Goal: Information Seeking & Learning: Learn about a topic

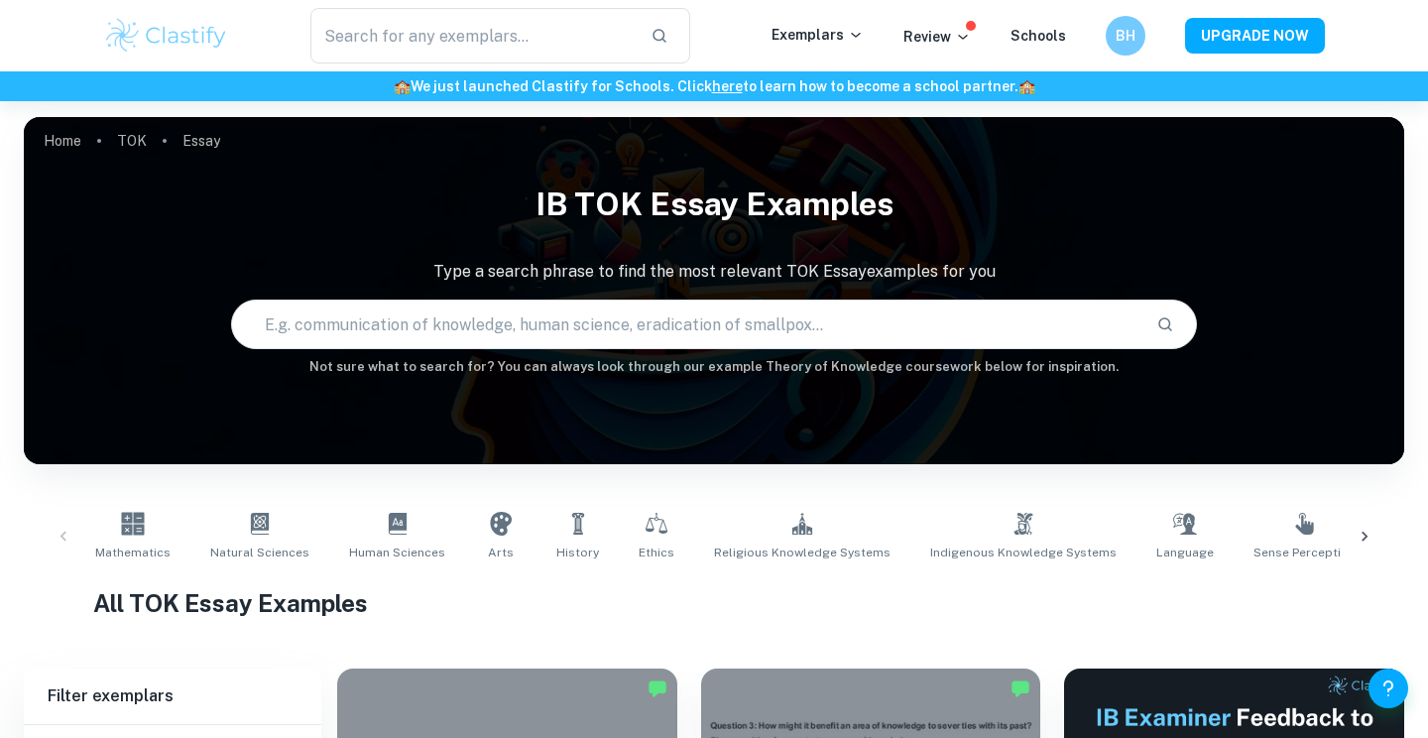
scroll to position [459, 0]
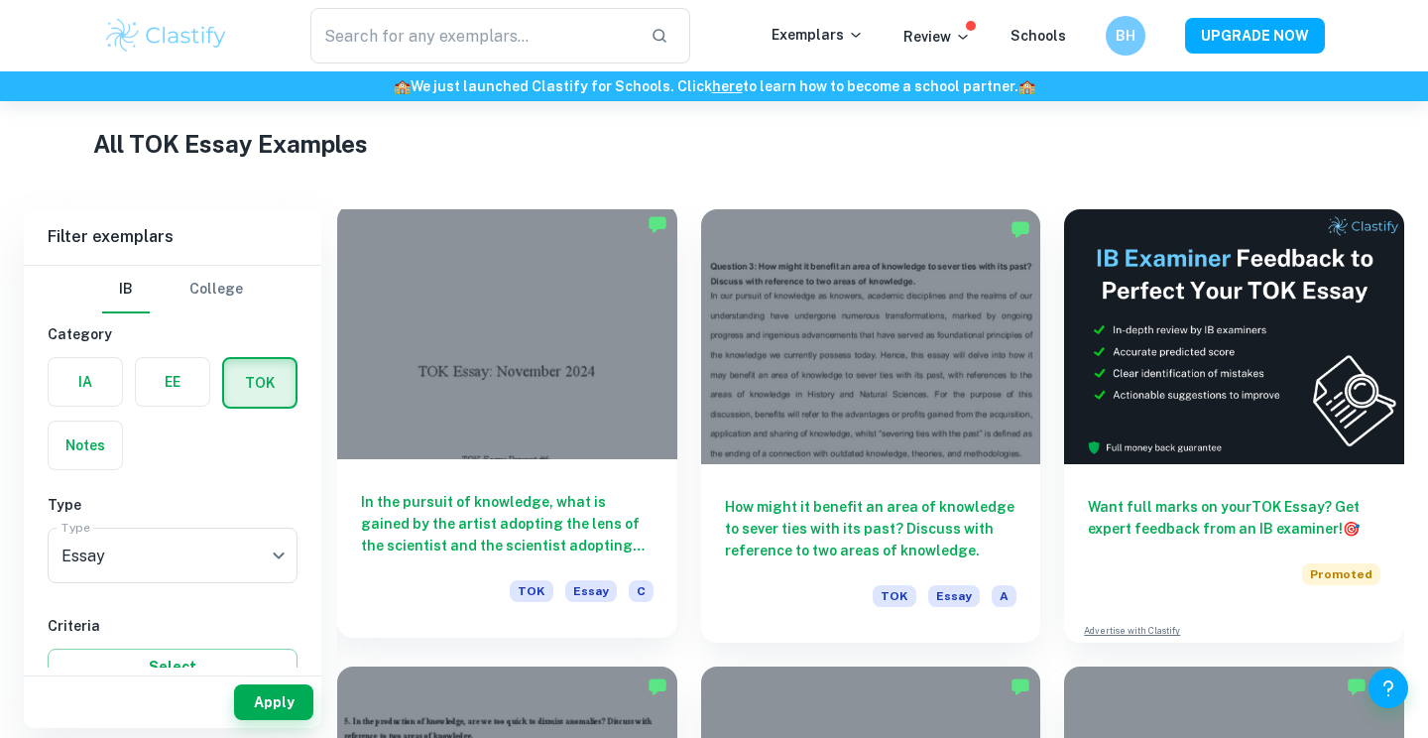
click at [494, 379] on div at bounding box center [507, 331] width 340 height 255
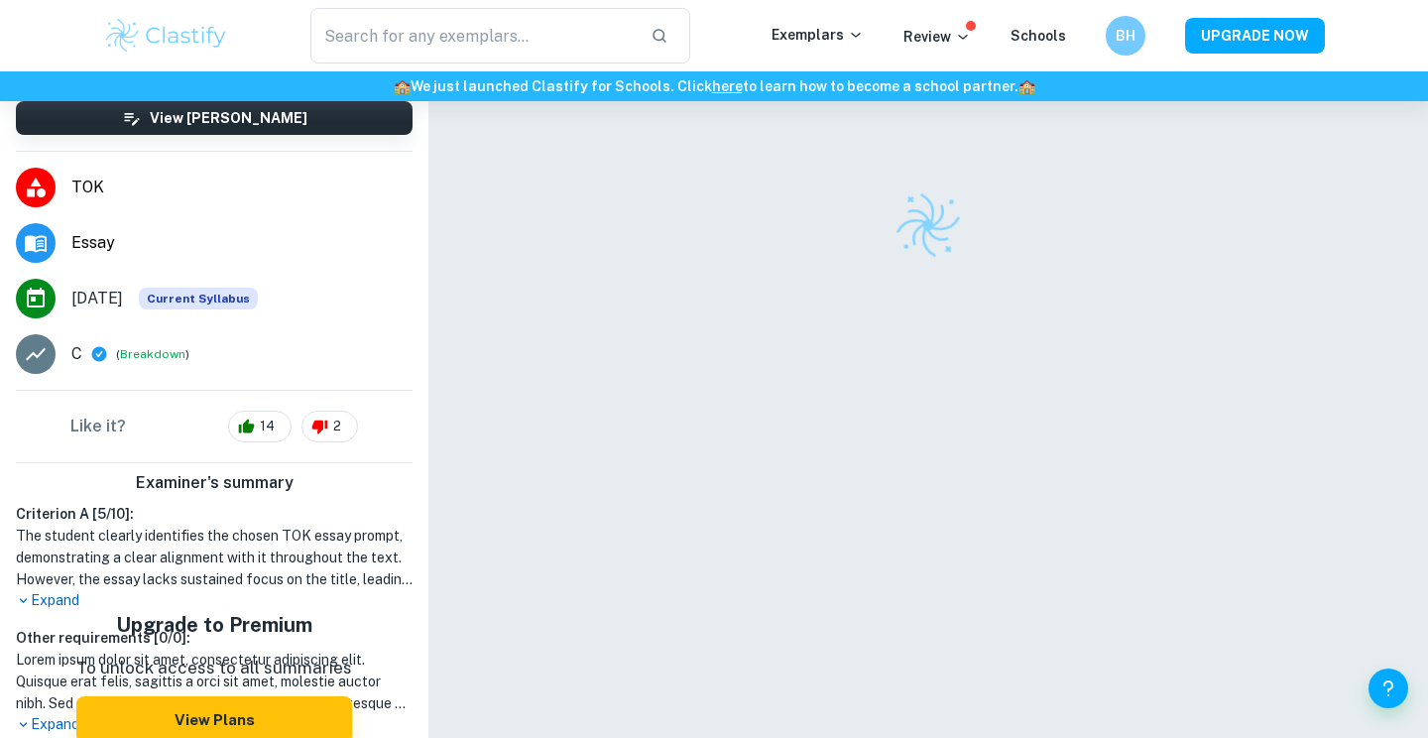
scroll to position [288, 0]
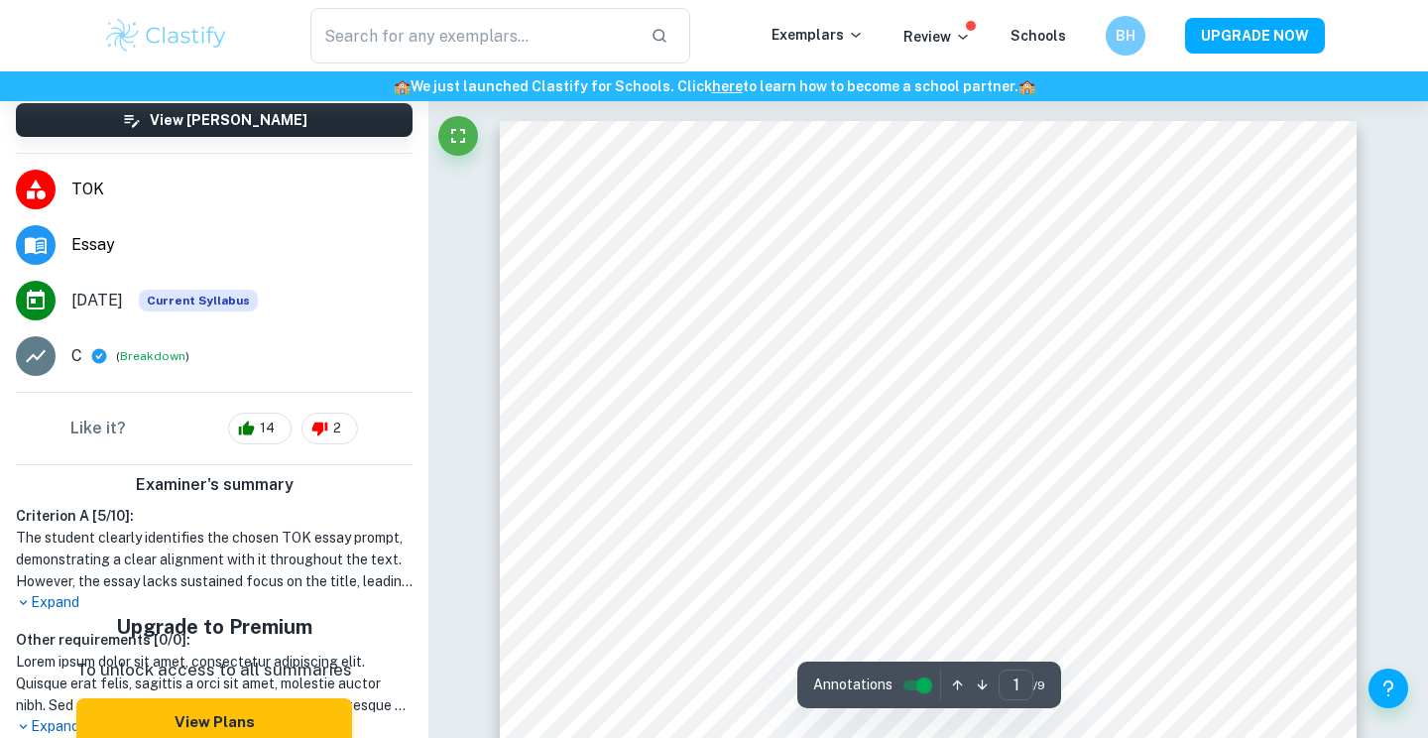
click at [42, 560] on h1 "The student clearly identifies the chosen TOK essay prompt, demonstrating a cle…" at bounding box center [214, 559] width 397 height 65
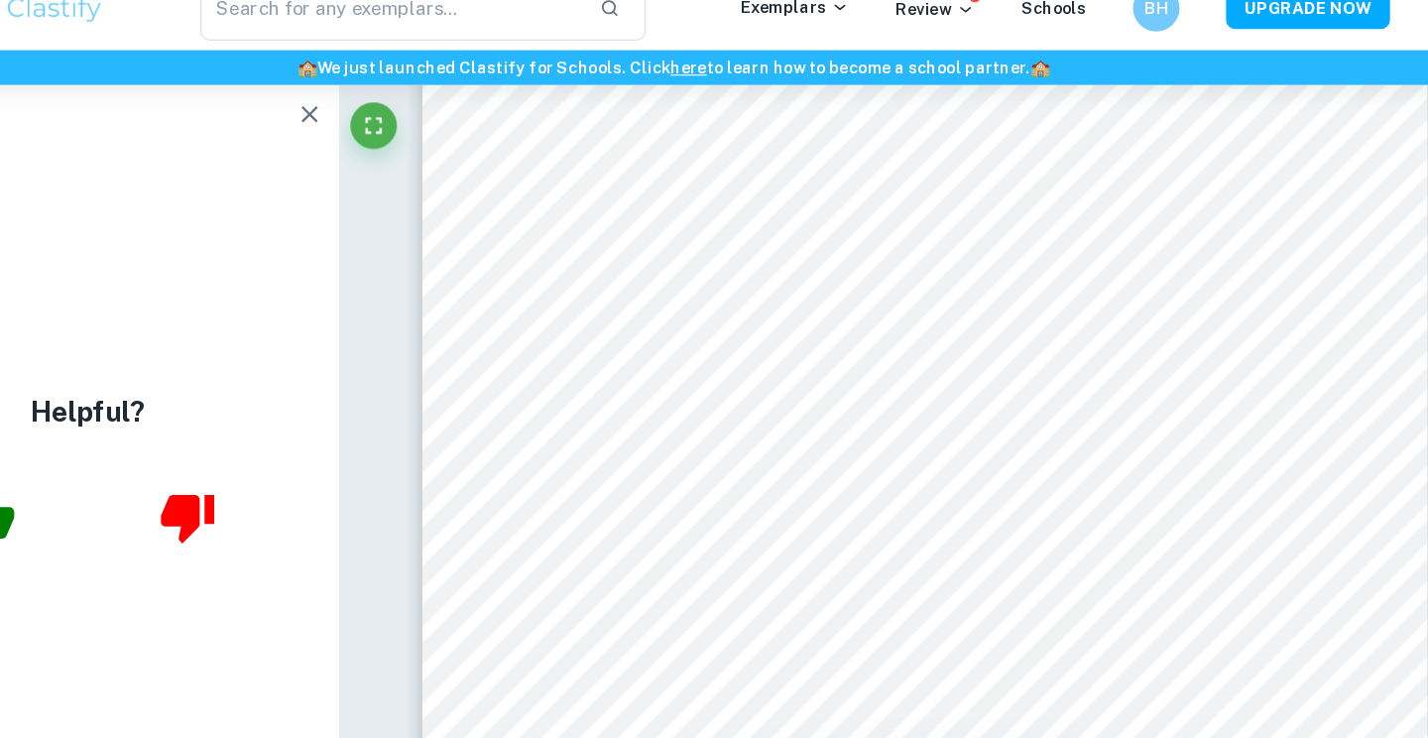
scroll to position [0, 0]
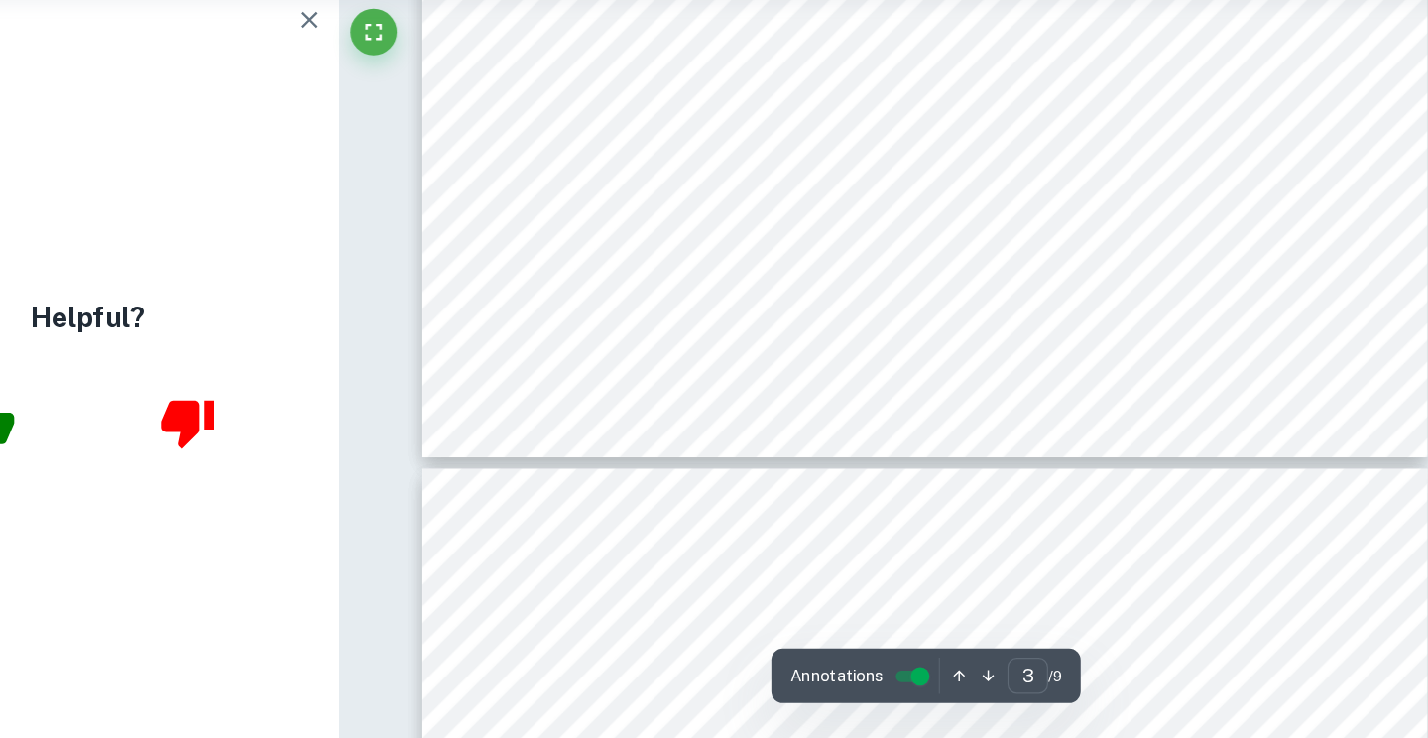
type input "4"
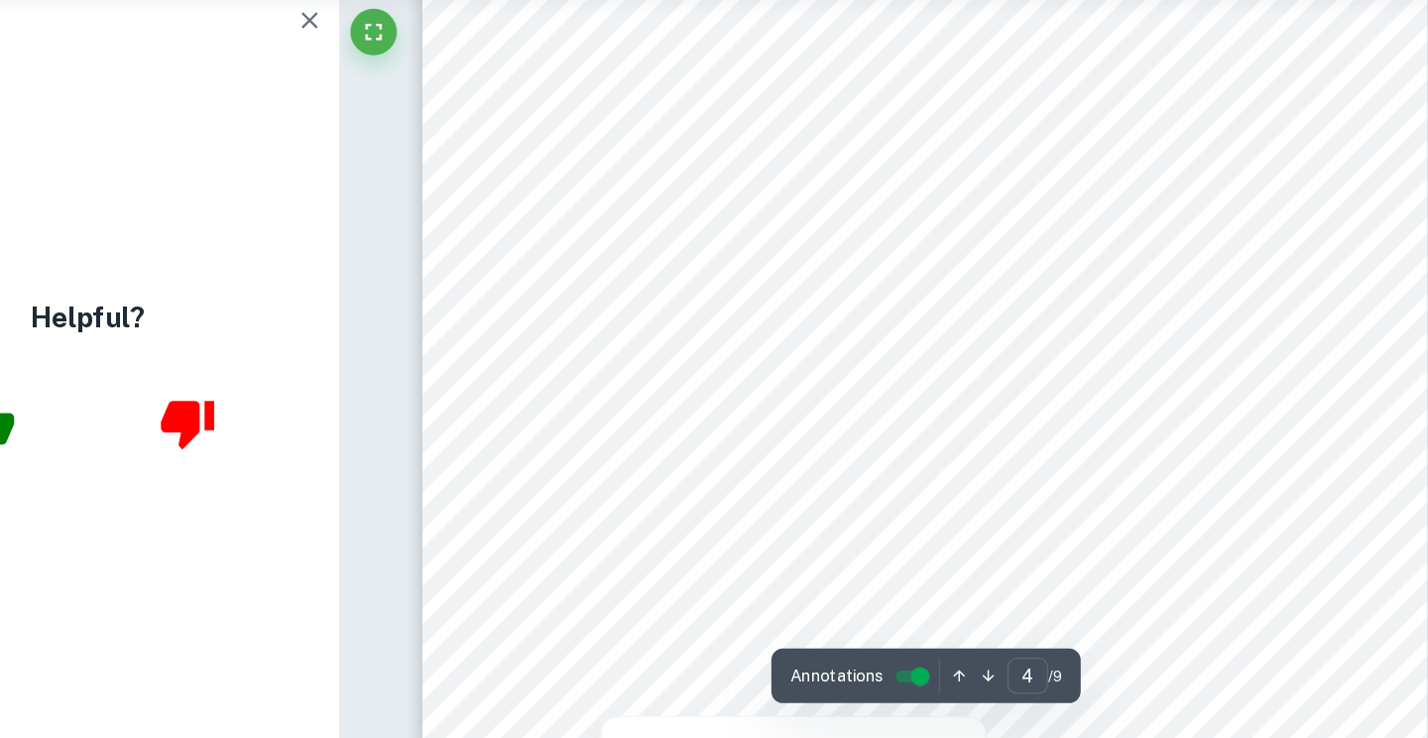
scroll to position [3749, 0]
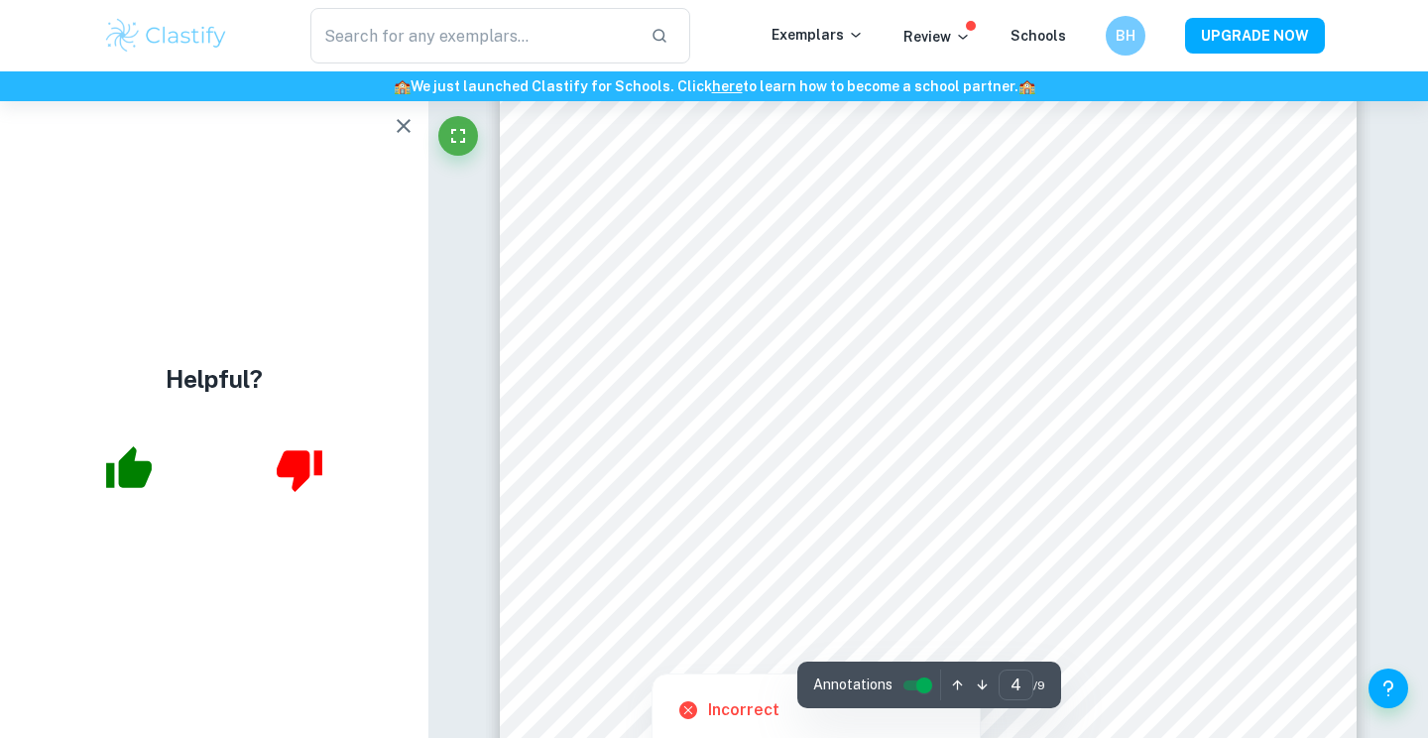
click at [1027, 429] on div at bounding box center [766, 427] width 610 height 61
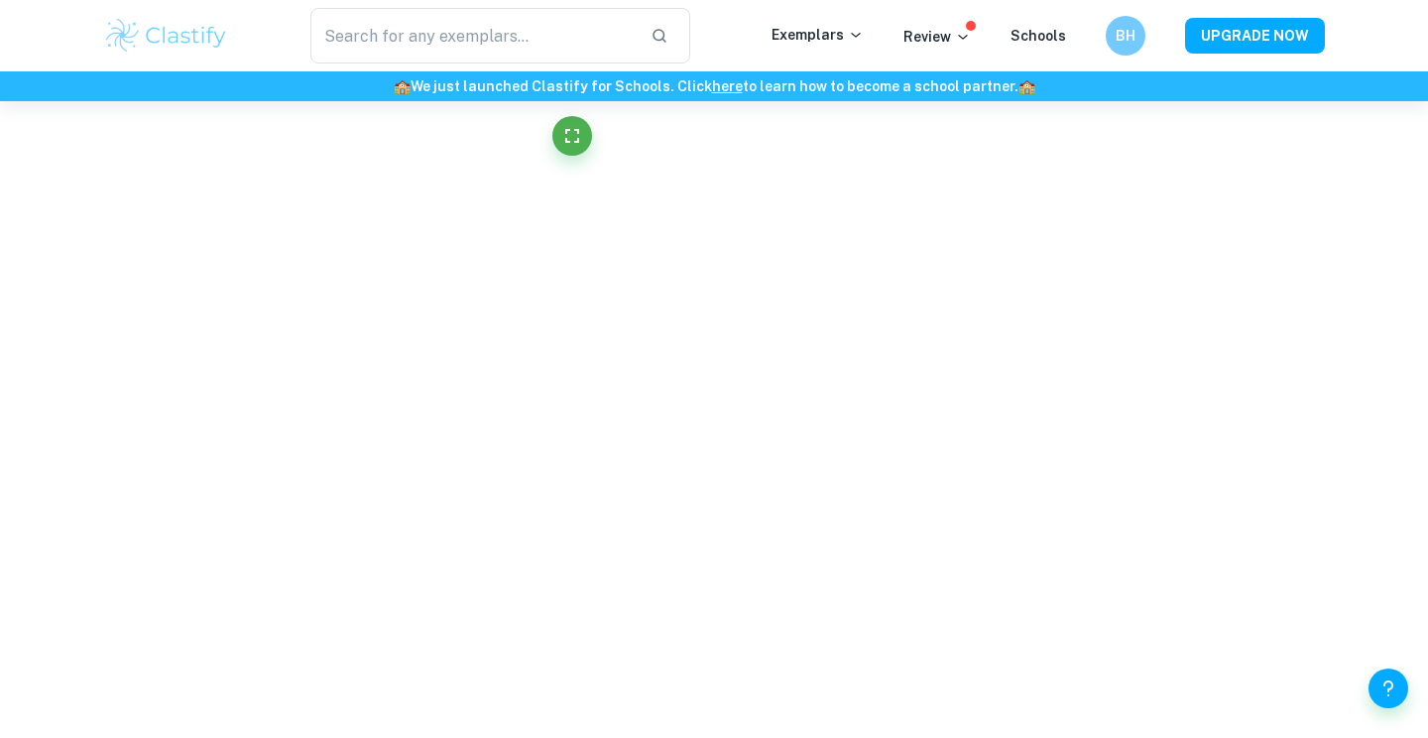
scroll to position [1365, 0]
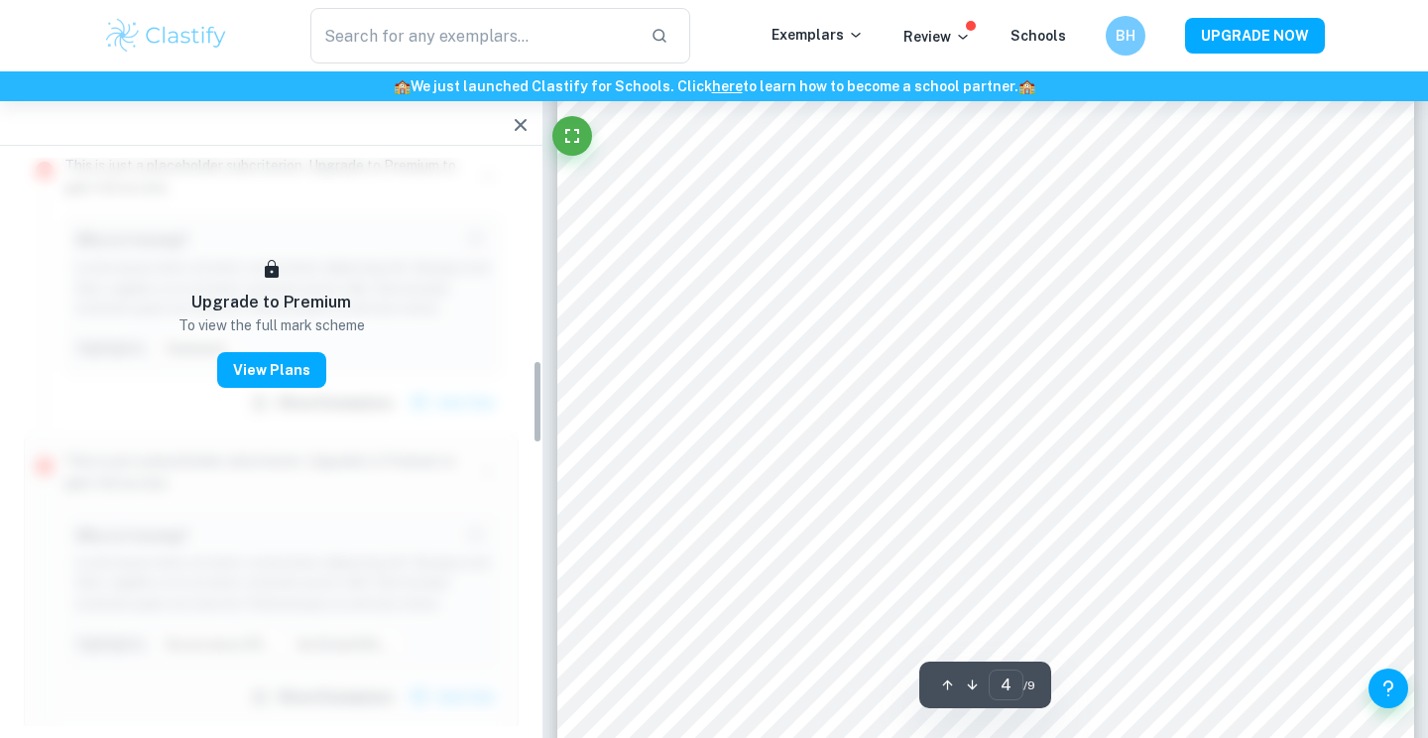
click at [525, 127] on icon "button" at bounding box center [521, 125] width 24 height 24
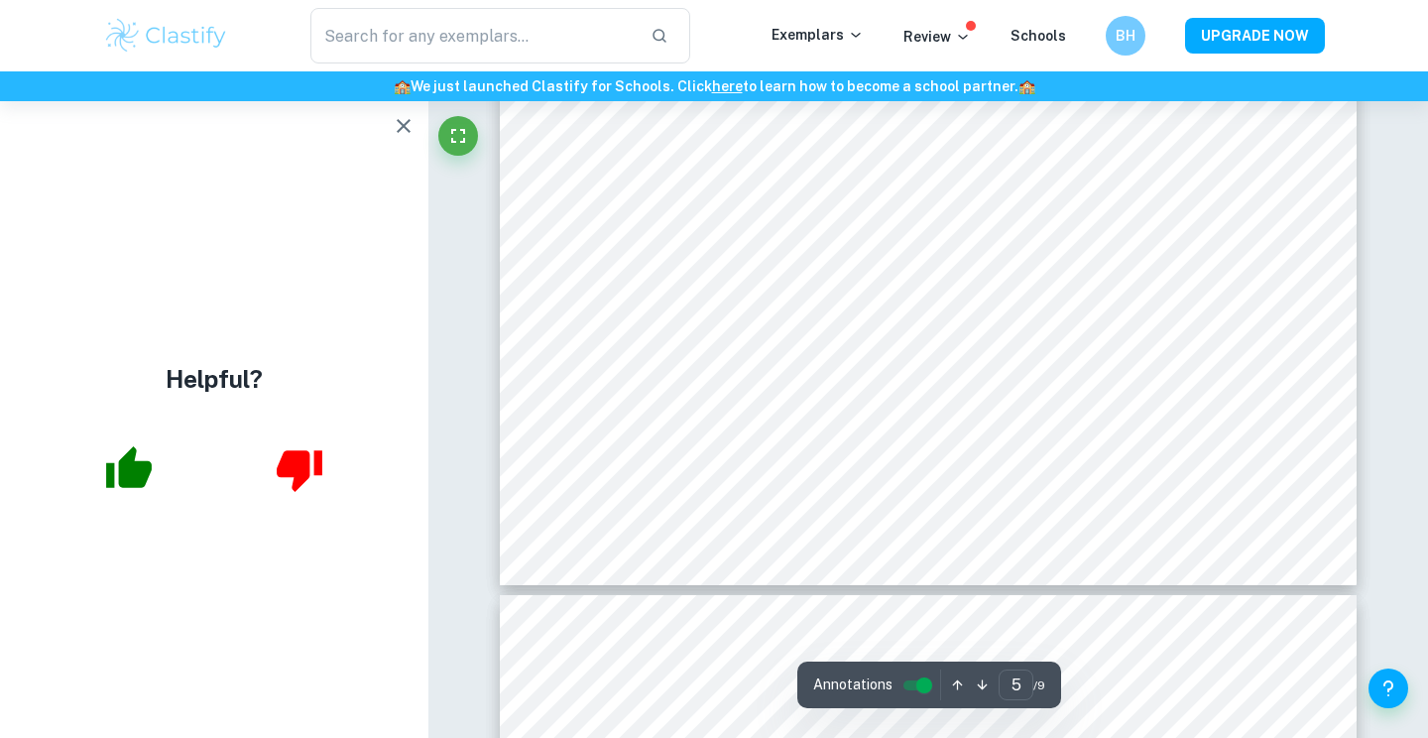
scroll to position [5399, 0]
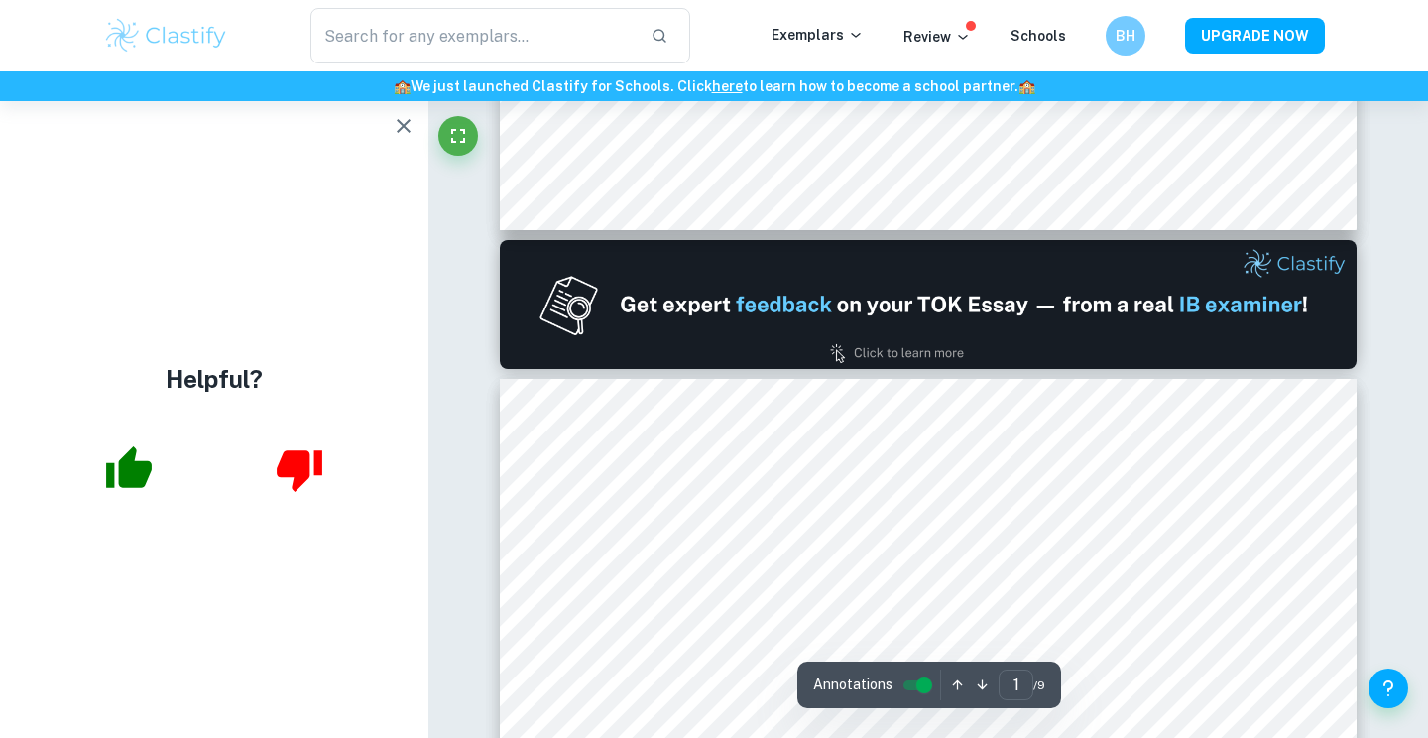
type input "2"
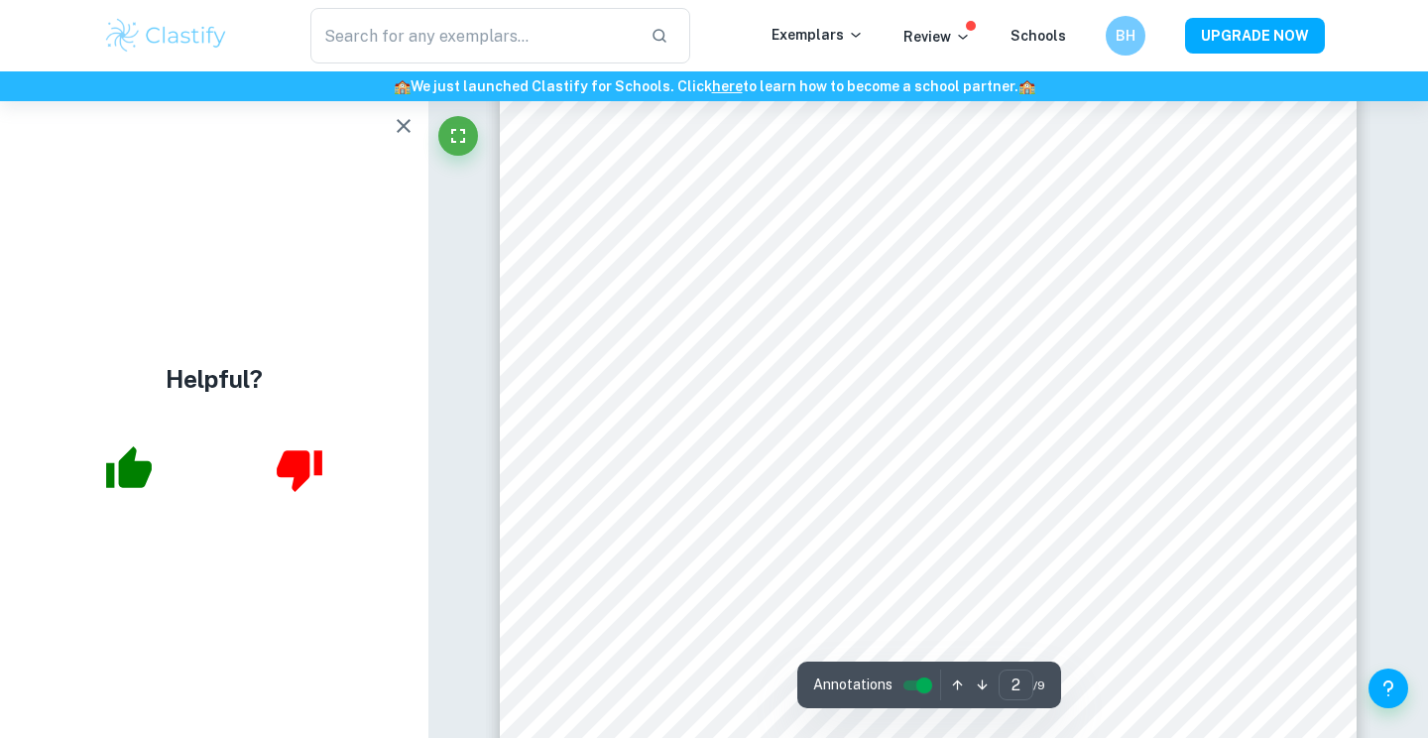
scroll to position [1401, 0]
